Goal: Communication & Community: Answer question/provide support

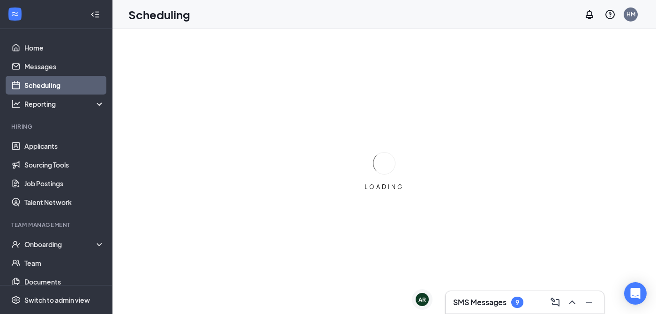
click at [487, 301] on h3 "SMS Messages" at bounding box center [479, 302] width 53 height 10
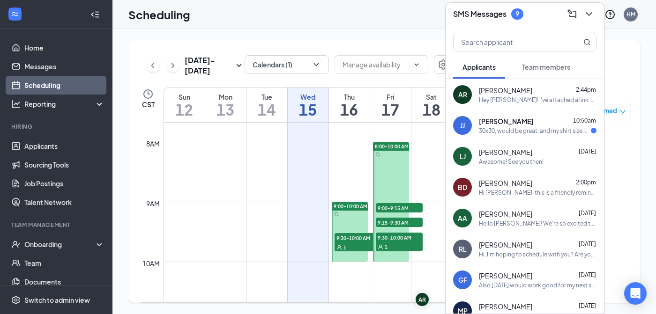
scroll to position [460, 0]
click at [514, 118] on span "[PERSON_NAME]" at bounding box center [506, 121] width 54 height 9
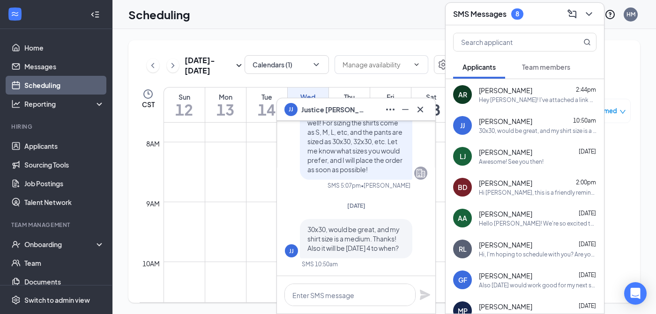
click at [325, 307] on div at bounding box center [356, 294] width 158 height 37
click at [332, 299] on textarea at bounding box center [349, 295] width 131 height 22
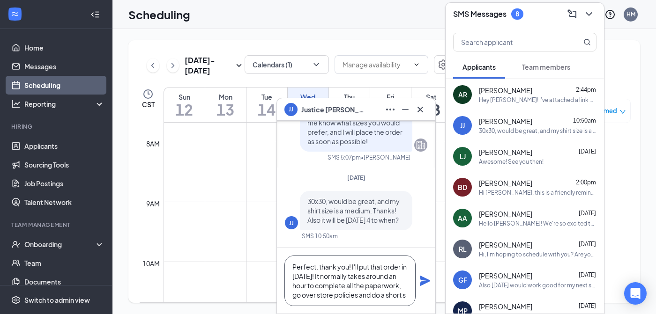
scroll to position [10, 0]
type textarea "Perfect, thank you! I'll put that order in [DATE]! It normally takes around an …"
click at [422, 282] on icon "Plane" at bounding box center [425, 281] width 10 height 10
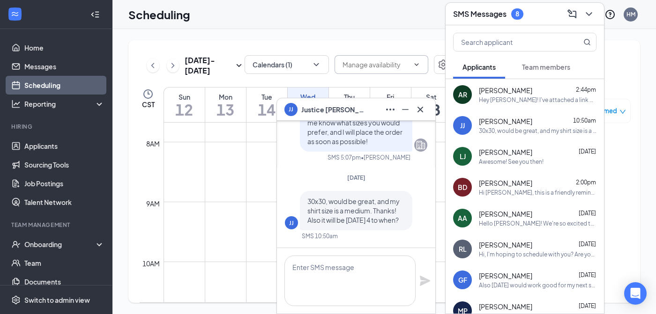
scroll to position [0, 0]
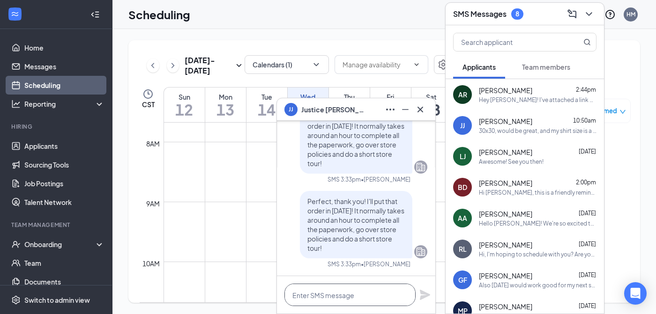
click at [339, 294] on textarea at bounding box center [349, 295] width 131 height 22
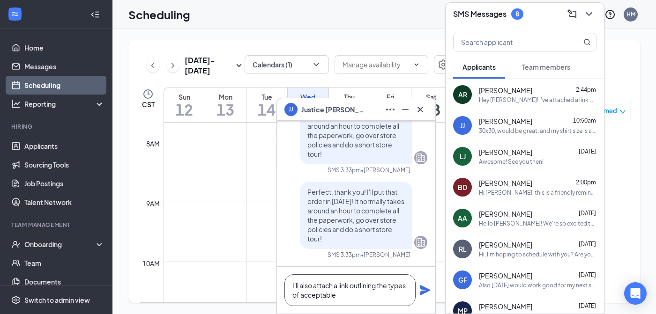
click at [292, 296] on textarea "I'll also attach a link outlining the types of acceptable" at bounding box center [349, 290] width 131 height 32
click at [398, 296] on textarea "I'll also attach a link outlining the acceptable types of acceptable" at bounding box center [349, 290] width 131 height 32
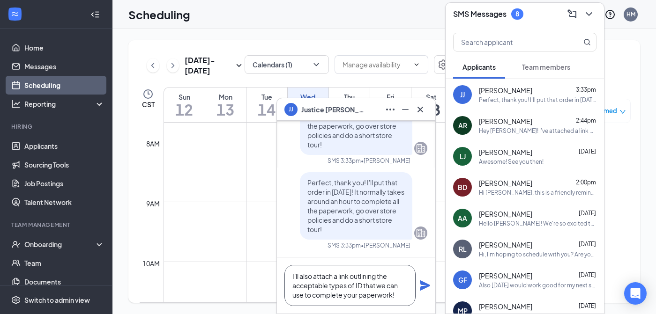
paste textarea "[URL][DOMAIN_NAME][US_STATE]"
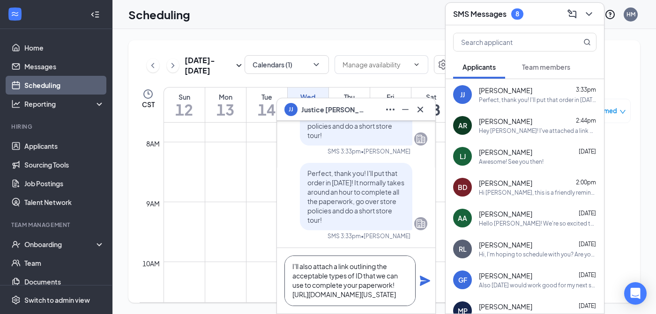
type textarea "I'll also attach a link outlining the acceptable types of ID that we can use to…"
click at [425, 279] on icon "Plane" at bounding box center [425, 281] width 10 height 10
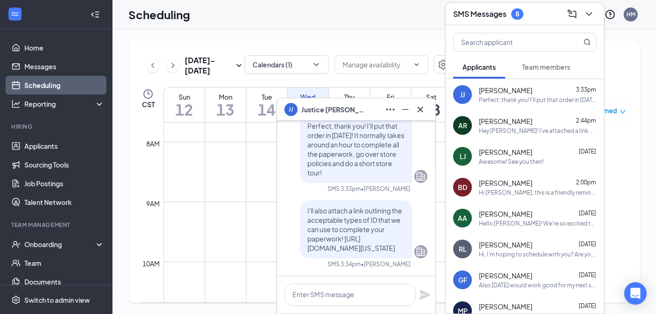
scroll to position [0, 0]
click at [404, 108] on icon "Minimize" at bounding box center [404, 109] width 11 height 11
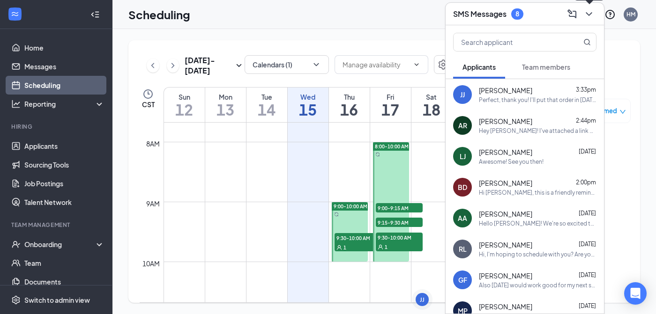
click at [590, 15] on icon "ChevronDown" at bounding box center [588, 14] width 6 height 4
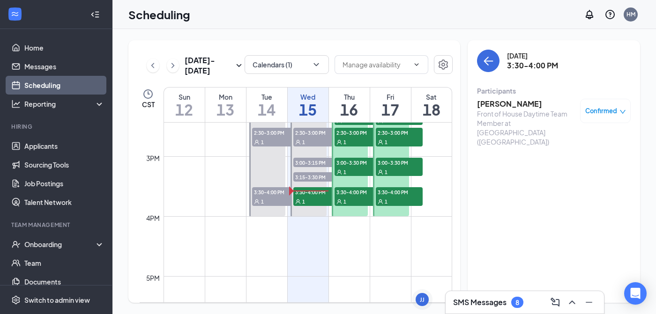
scroll to position [853, 0]
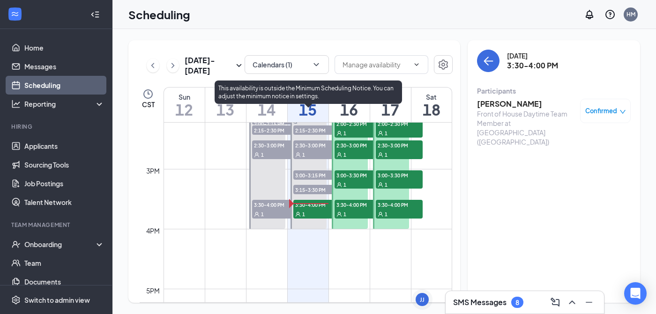
click at [318, 211] on div "1" at bounding box center [316, 213] width 47 height 9
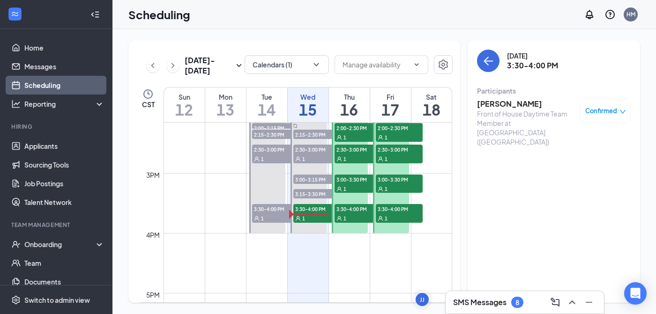
scroll to position [843, 0]
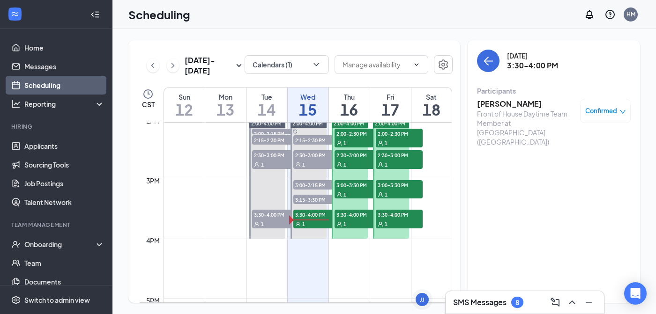
click at [485, 300] on h3 "SMS Messages" at bounding box center [479, 302] width 53 height 10
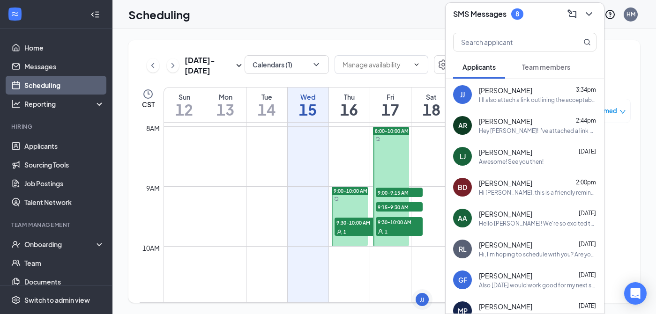
scroll to position [472, 0]
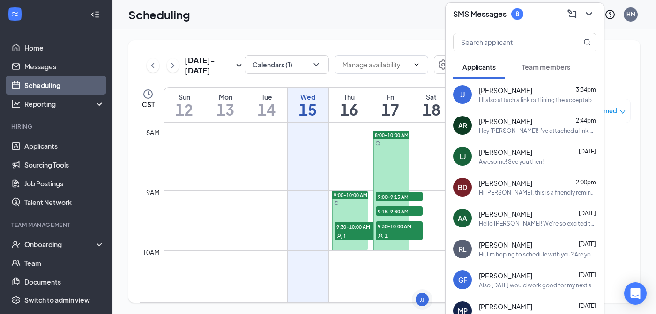
click at [388, 161] on div at bounding box center [391, 190] width 37 height 119
type input "08:00 AM"
type input "10:00 AM"
click at [590, 15] on icon "ChevronDown" at bounding box center [588, 13] width 11 height 11
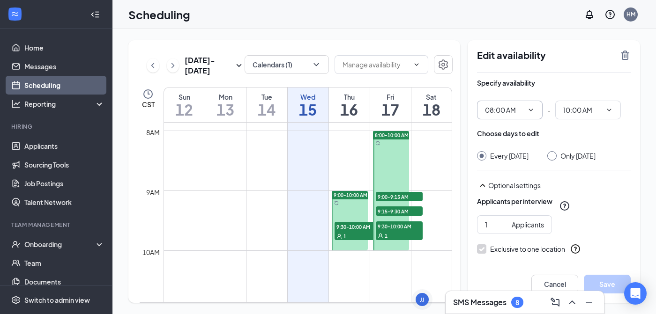
click at [523, 115] on span "08:00 AM" at bounding box center [510, 110] width 66 height 19
click at [511, 113] on input "08:00 AM" at bounding box center [504, 110] width 38 height 10
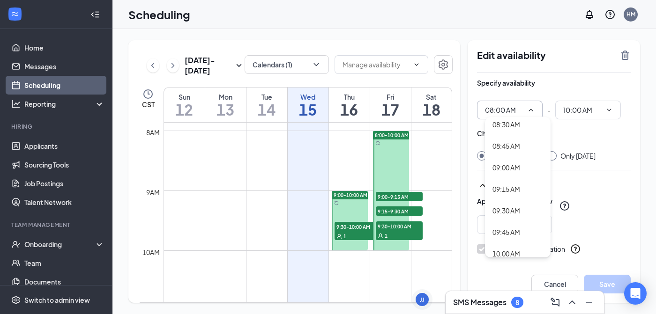
scroll to position [737, 0]
click at [511, 164] on div "09:00 AM" at bounding box center [506, 167] width 28 height 10
type input "09:00 AM"
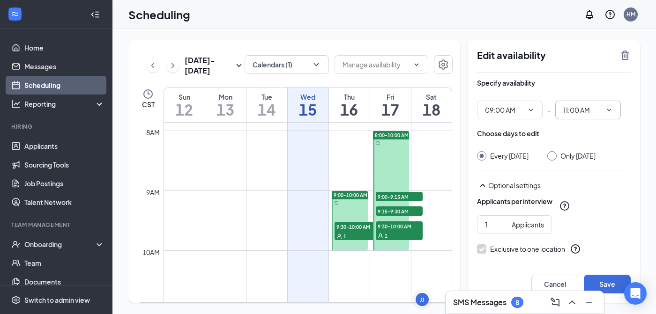
click at [583, 110] on input "11:00 AM" at bounding box center [582, 110] width 38 height 10
click at [596, 156] on div "10:00 AM" at bounding box center [584, 153] width 28 height 10
type input "10:00 AM"
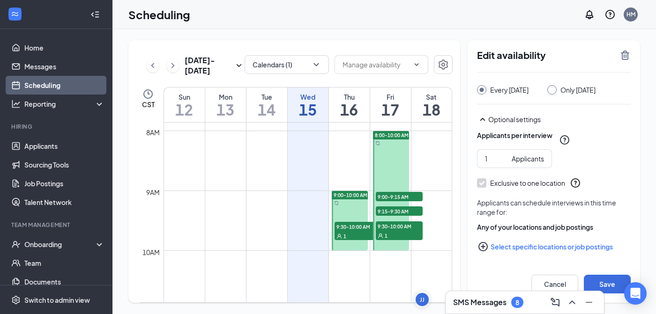
scroll to position [66, 0]
click at [605, 277] on button "Save" at bounding box center [606, 284] width 47 height 19
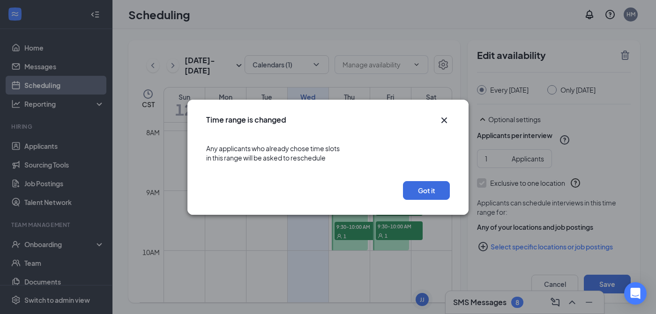
click at [444, 117] on icon "Cross" at bounding box center [443, 120] width 11 height 11
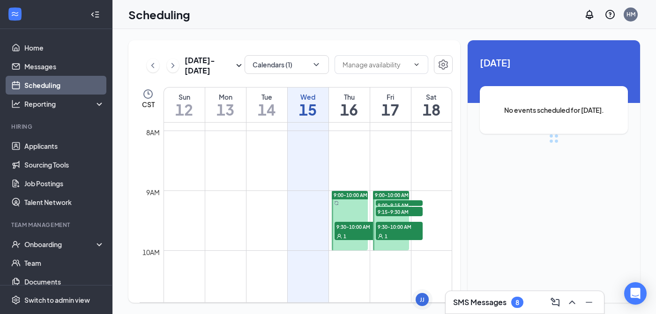
click at [590, 88] on div "No events scheduled for [DATE]." at bounding box center [553, 110] width 148 height 48
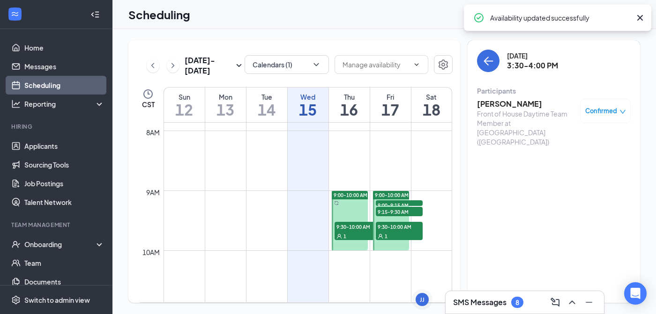
click at [408, 150] on td at bounding box center [307, 153] width 288 height 15
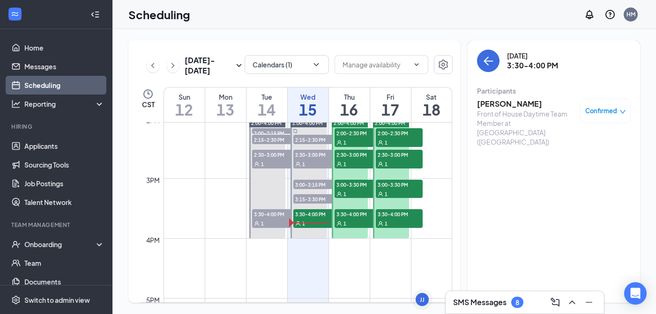
scroll to position [840, 0]
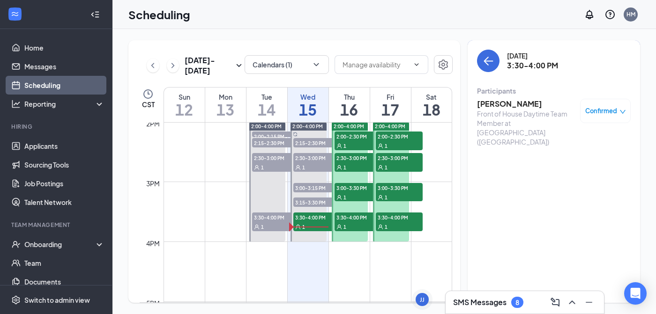
click at [455, 301] on h3 "SMS Messages" at bounding box center [479, 302] width 53 height 10
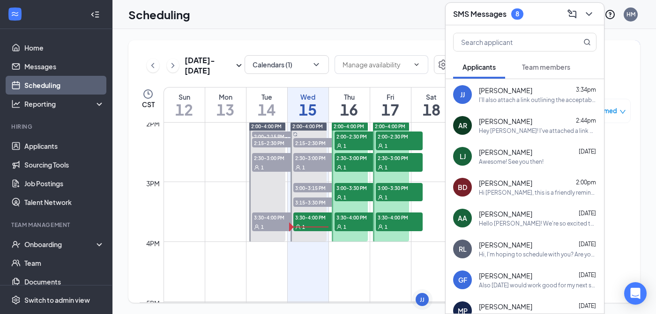
click at [517, 153] on span "[PERSON_NAME]" at bounding box center [505, 151] width 53 height 9
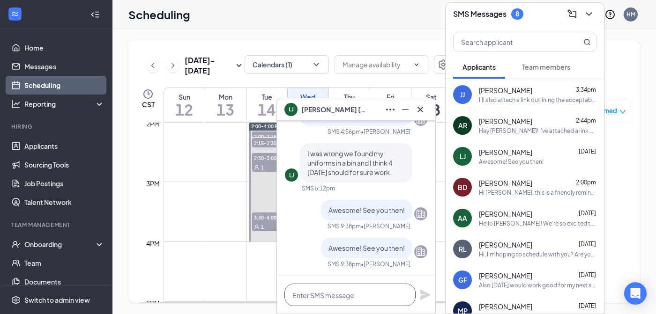
click at [369, 295] on textarea at bounding box center [349, 295] width 131 height 22
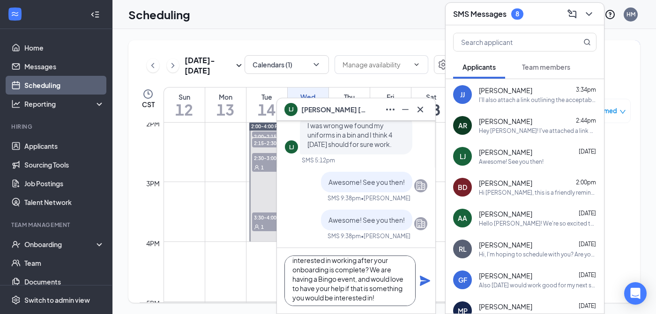
scroll to position [15, 0]
click at [311, 281] on textarea "Hey [PERSON_NAME]! Would you be interested in working after your onboarding is …" at bounding box center [349, 281] width 131 height 51
click at [389, 300] on textarea "Hey [PERSON_NAME]! Would you be interested in working after your onboarding is …" at bounding box center [349, 281] width 131 height 51
type textarea "Hey [PERSON_NAME]! Would you be interested in working after your onboarding is …"
click at [423, 279] on icon "Plane" at bounding box center [425, 281] width 10 height 10
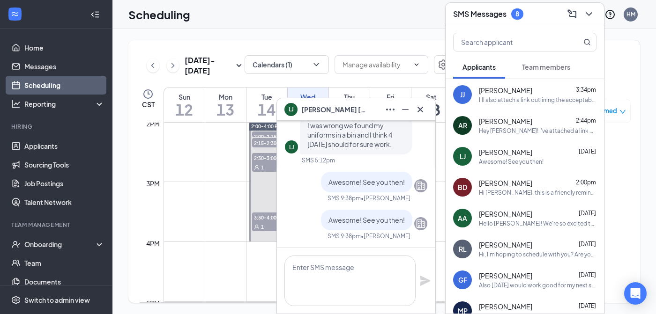
scroll to position [0, 0]
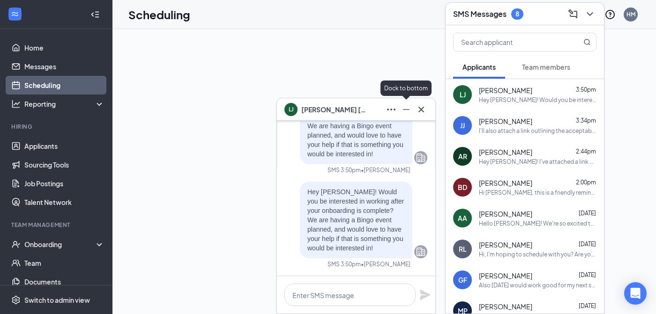
click at [410, 109] on icon "Minimize" at bounding box center [405, 109] width 11 height 11
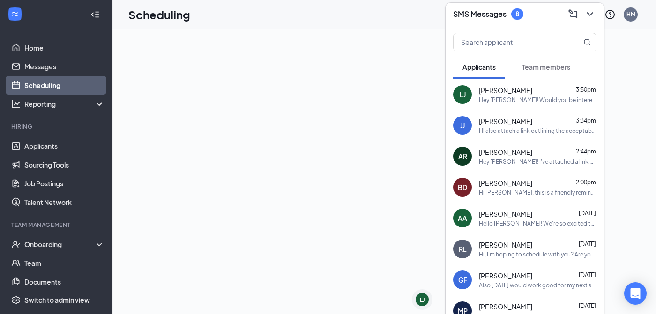
click at [510, 227] on div "Hello [PERSON_NAME]! We're so excited to have you on our team! What are a coupl…" at bounding box center [538, 224] width 118 height 8
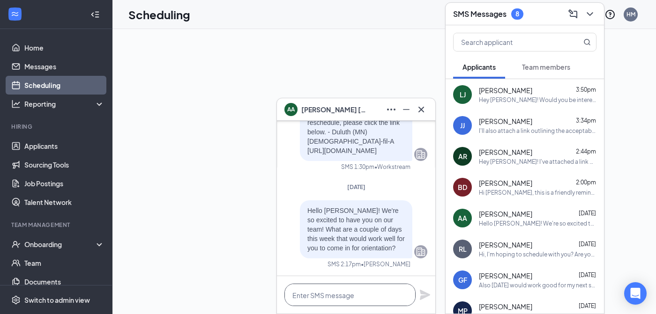
click at [372, 289] on textarea at bounding box center [349, 295] width 131 height 22
type textarea "H"
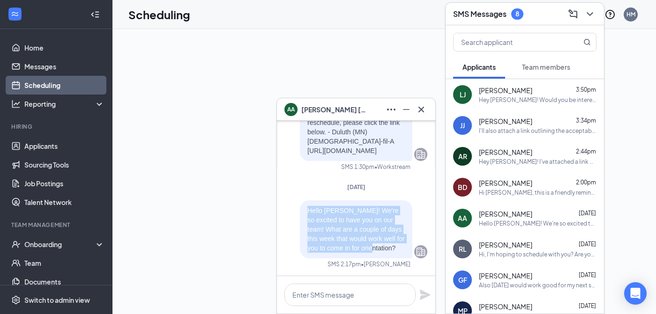
drag, startPoint x: 360, startPoint y: 247, endPoint x: 309, endPoint y: 209, distance: 62.9
click at [309, 209] on span "Hello [PERSON_NAME]! We're so excited to have you on our team! What are a coupl…" at bounding box center [355, 229] width 97 height 45
copy span "Hello [PERSON_NAME]! We're so excited to have you on our team! What are a coupl…"
click at [65, 64] on link "Messages" at bounding box center [64, 66] width 80 height 19
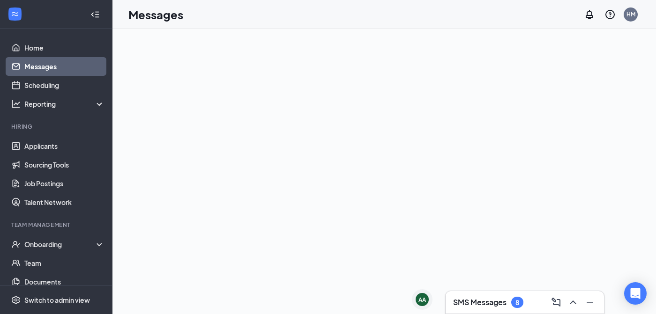
click at [90, 65] on link "Messages" at bounding box center [64, 66] width 80 height 19
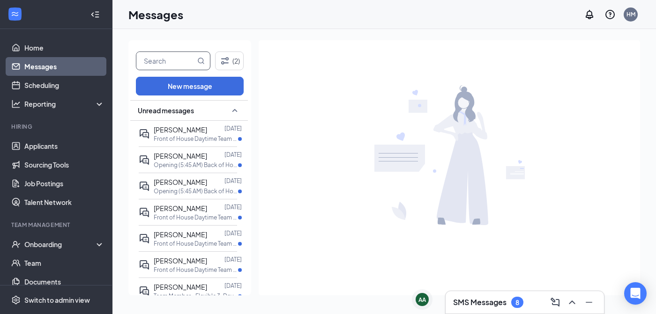
click at [150, 66] on input "text" at bounding box center [165, 61] width 59 height 18
type input "[PERSON_NAME]"
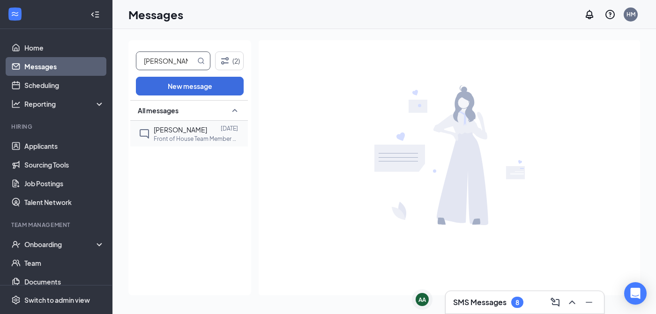
click at [167, 136] on p "Front of House Team Member - Family Friendly Hours at [GEOGRAPHIC_DATA] ([GEOGR…" at bounding box center [196, 139] width 84 height 8
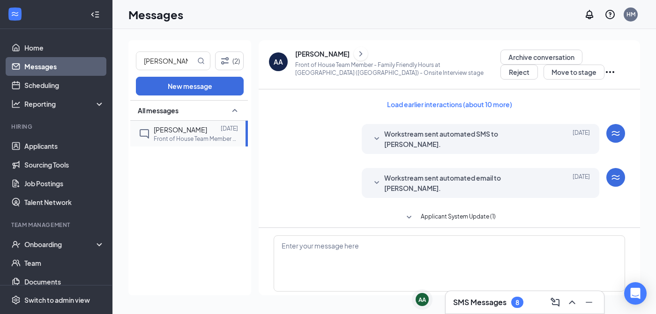
scroll to position [342, 0]
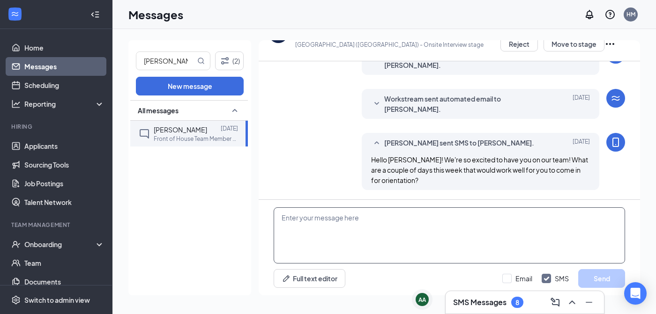
click at [290, 218] on textarea at bounding box center [448, 235] width 351 height 56
paste textarea "Hello [PERSON_NAME]! We're so excited to have you on our team! What are a coupl…"
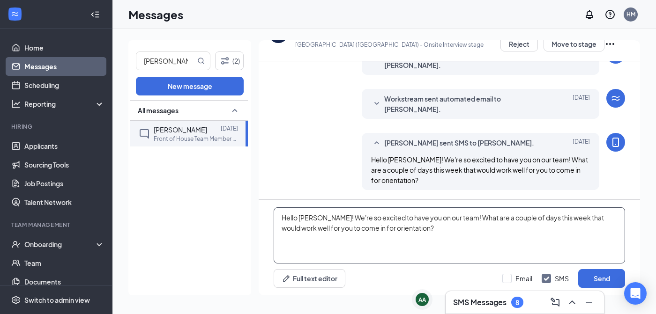
type textarea "Hello [PERSON_NAME]! We're so excited to have you on our team! What are a coupl…"
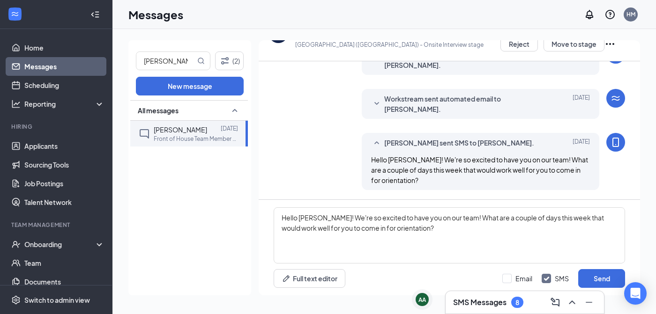
click at [546, 278] on input "SMS" at bounding box center [554, 278] width 27 height 9
checkbox input "false"
click at [511, 279] on div at bounding box center [506, 278] width 9 height 9
click at [511, 279] on input "Email" at bounding box center [517, 278] width 30 height 9
checkbox input "true"
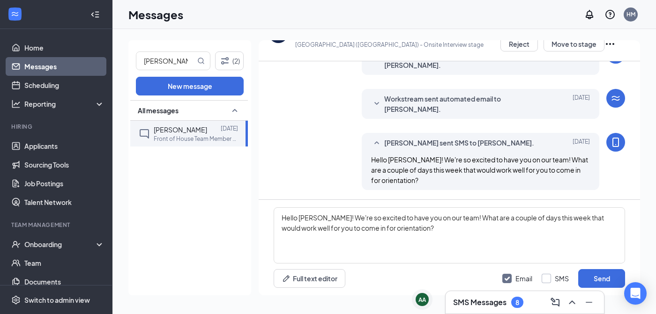
click at [541, 276] on input "SMS" at bounding box center [554, 278] width 27 height 9
checkbox input "true"
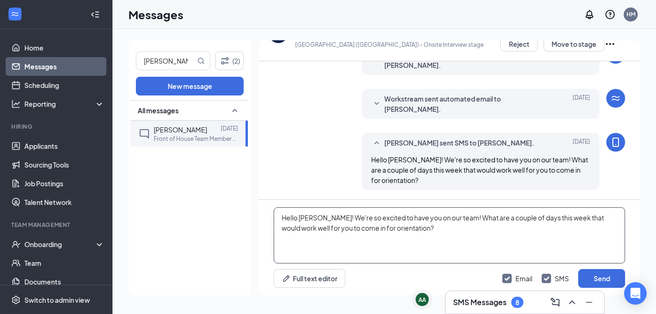
drag, startPoint x: 480, startPoint y: 225, endPoint x: 457, endPoint y: 218, distance: 24.1
click at [457, 218] on textarea "Hello [PERSON_NAME]! We're so excited to have you on our team! What are a coupl…" at bounding box center [448, 235] width 351 height 56
type textarea "Hello Asher! We're so excited to have you on our team! When would work the best…"
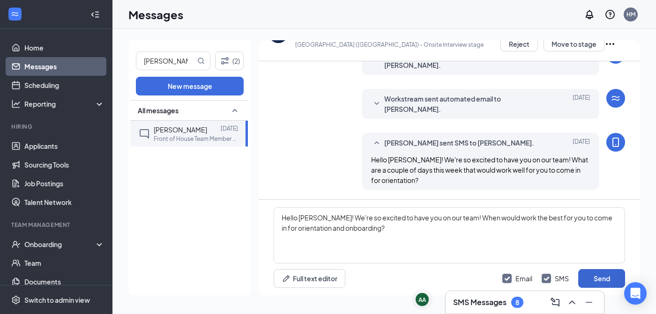
click at [598, 280] on button "Send" at bounding box center [601, 278] width 47 height 19
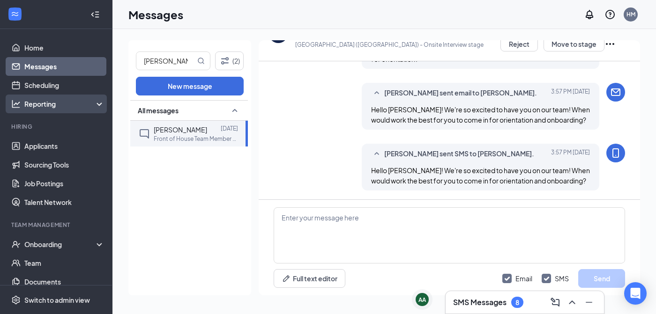
scroll to position [464, 0]
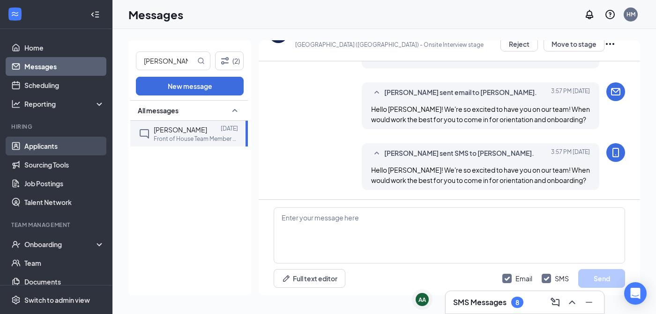
click at [49, 148] on link "Applicants" at bounding box center [64, 146] width 80 height 19
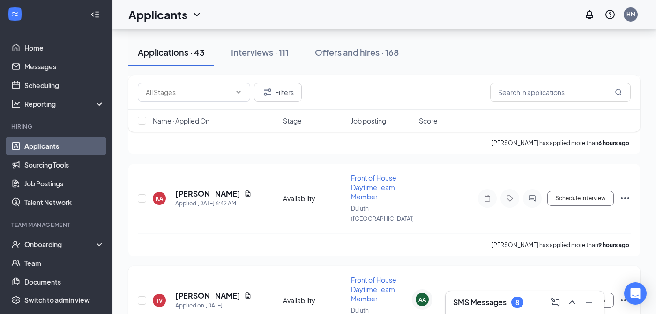
scroll to position [528, 0]
